Goal: Task Accomplishment & Management: Complete application form

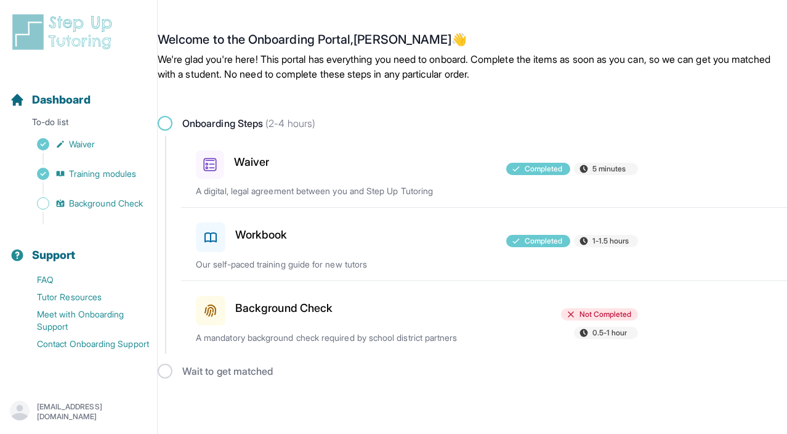
click at [461, 315] on div at bounding box center [418, 308] width 144 height 34
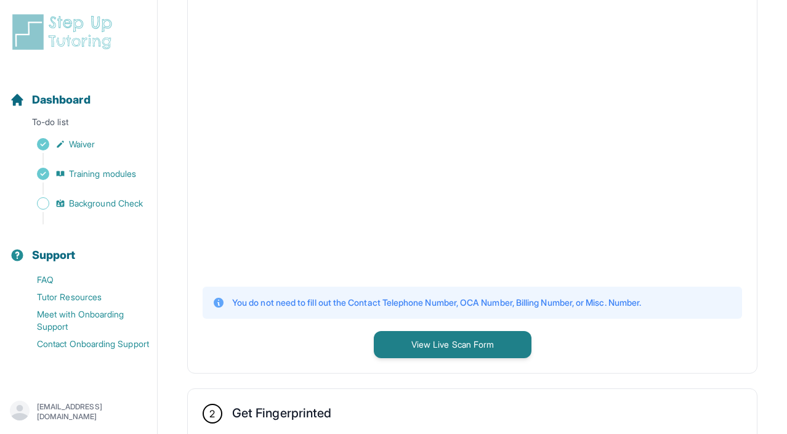
scroll to position [360, 0]
